Goal: Task Accomplishment & Management: Manage account settings

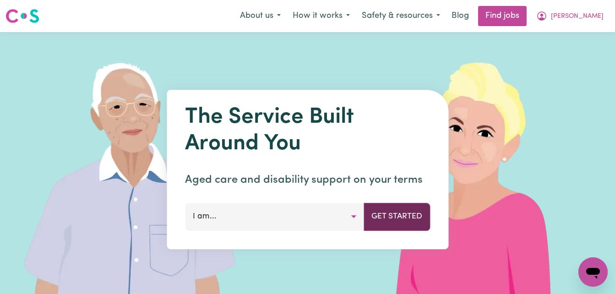
click at [390, 228] on button "Get Started" at bounding box center [396, 216] width 66 height 27
click at [396, 220] on button "Get Started" at bounding box center [396, 216] width 66 height 27
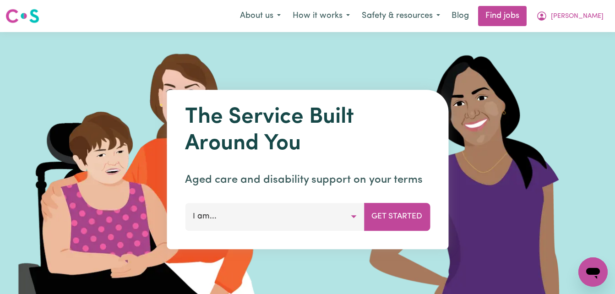
click at [352, 216] on button "I am..." at bounding box center [274, 216] width 179 height 27
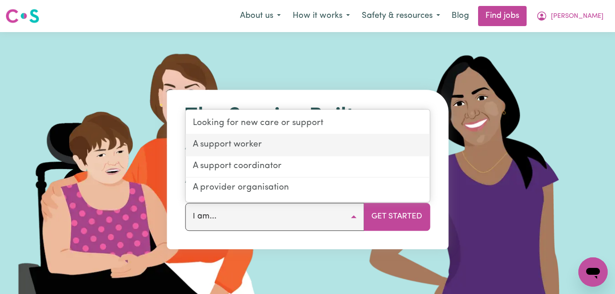
click at [264, 142] on link "A support worker" at bounding box center [307, 146] width 244 height 22
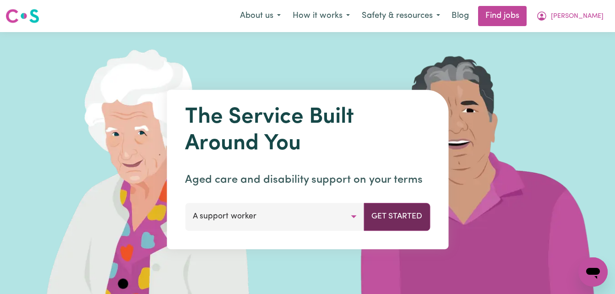
click at [386, 219] on button "Get Started" at bounding box center [396, 216] width 66 height 27
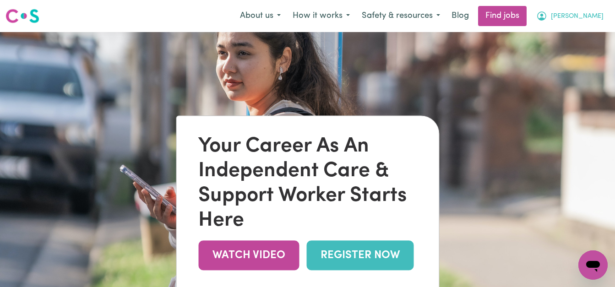
click at [590, 15] on span "[PERSON_NAME]" at bounding box center [577, 16] width 53 height 10
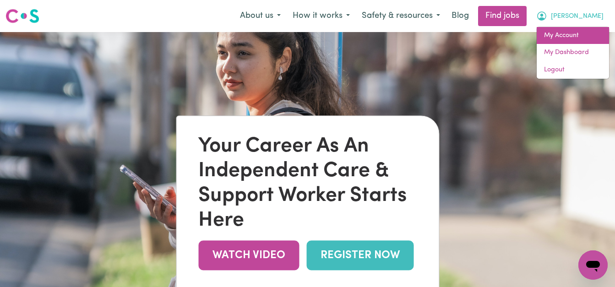
click at [574, 36] on link "My Account" at bounding box center [573, 35] width 72 height 17
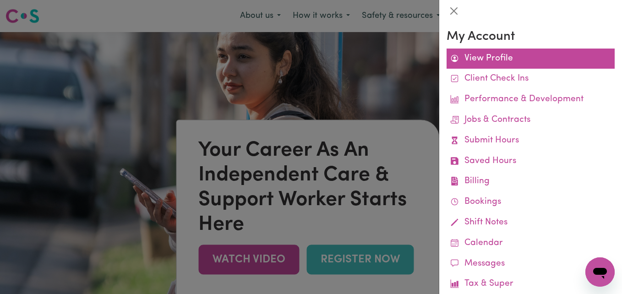
click at [514, 58] on link "View Profile" at bounding box center [530, 59] width 168 height 21
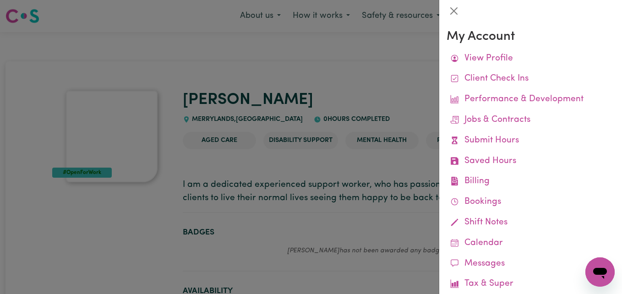
click at [320, 75] on div at bounding box center [311, 147] width 622 height 294
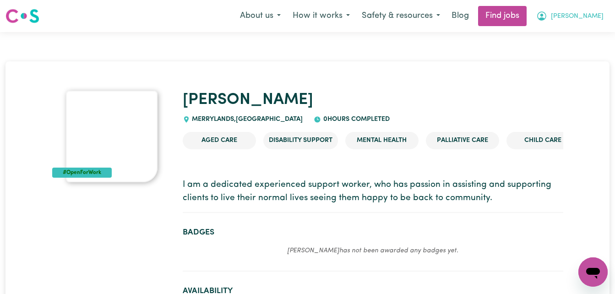
click at [589, 21] on span "[PERSON_NAME]" at bounding box center [577, 16] width 53 height 10
click at [564, 51] on link "My Dashboard" at bounding box center [573, 52] width 72 height 17
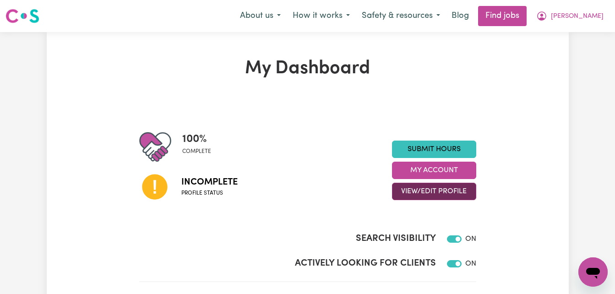
click at [438, 194] on button "View/Edit Profile" at bounding box center [434, 191] width 84 height 17
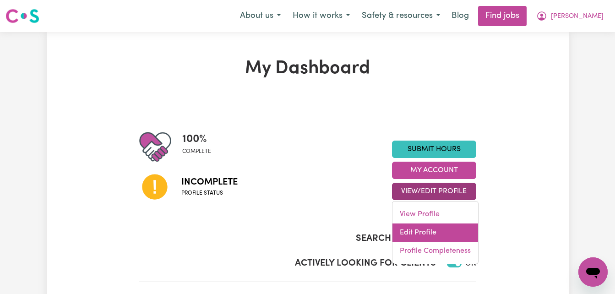
click at [412, 229] on link "Edit Profile" at bounding box center [435, 232] width 86 height 18
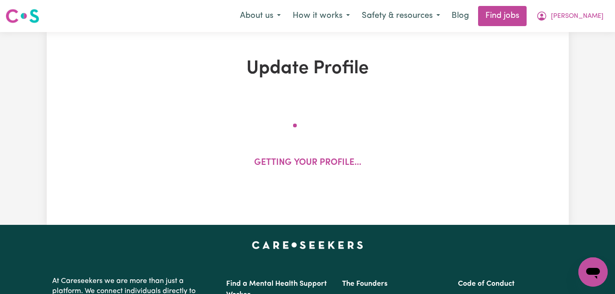
select select "[DEMOGRAPHIC_DATA]"
select select "[DEMOGRAPHIC_DATA] Work Visa"
select select "Studying a healthcare related degree or qualification"
select select "50"
select select "60"
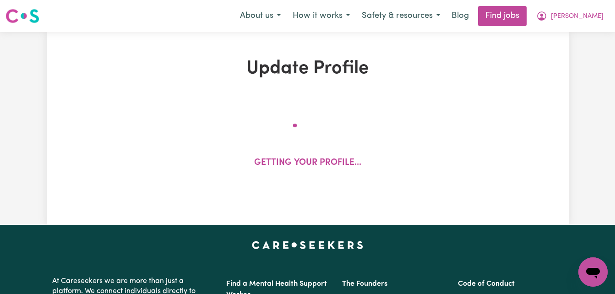
select select "70"
select select "80"
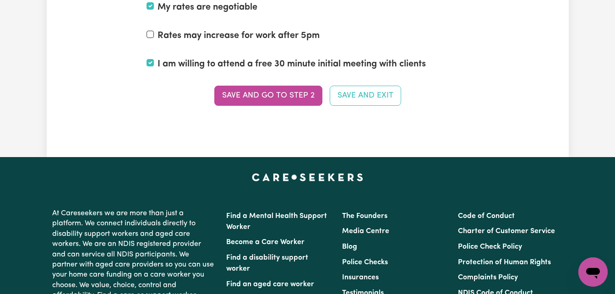
scroll to position [2563, 0]
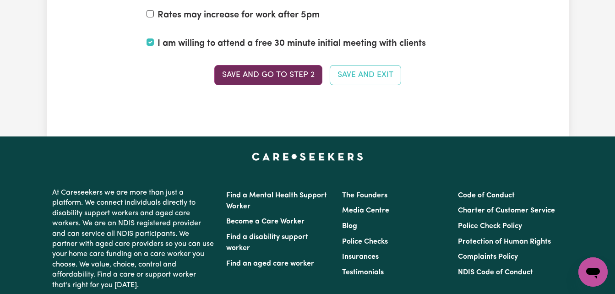
click at [274, 80] on button "Save and go to Step 2" at bounding box center [268, 75] width 108 height 20
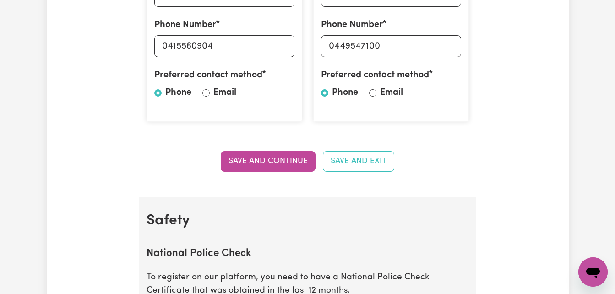
scroll to position [403, 0]
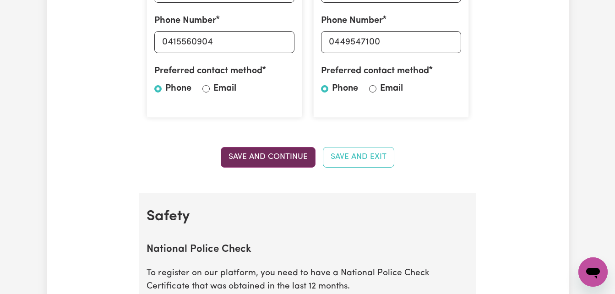
click at [260, 155] on button "Save and Continue" at bounding box center [268, 157] width 95 height 20
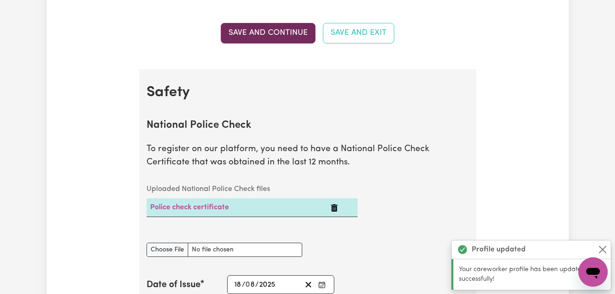
scroll to position [596, 0]
